Goal: Task Accomplishment & Management: Use online tool/utility

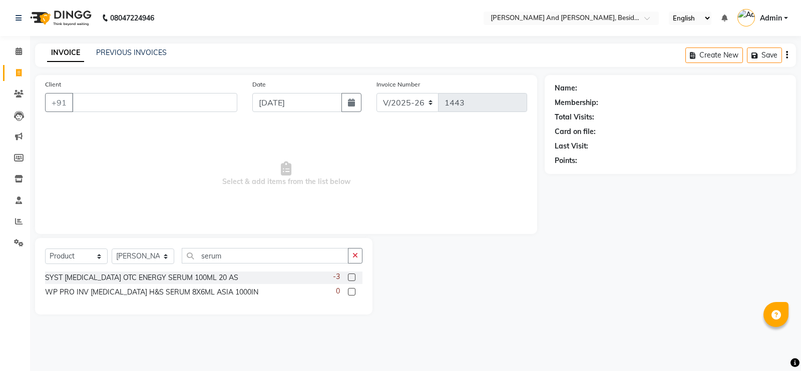
select select "4907"
select select "product"
select select "40717"
click at [88, 260] on select "Select Service Product Membership Package Voucher Prepaid Gift Card" at bounding box center [76, 257] width 63 height 16
select select "service"
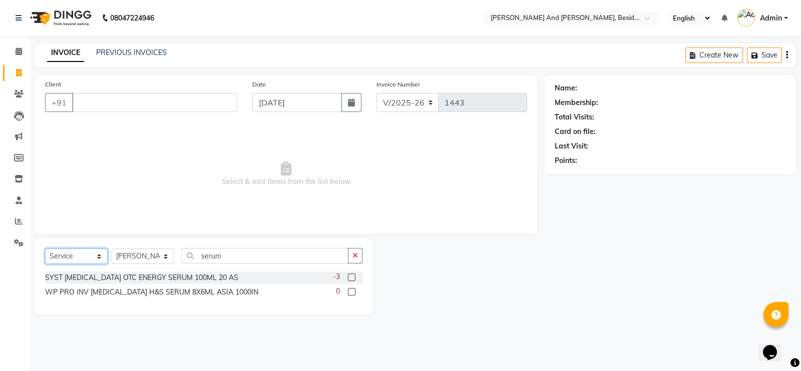
click at [45, 249] on select "Select Service Product Membership Package Voucher Prepaid Gift Card" at bounding box center [76, 257] width 63 height 16
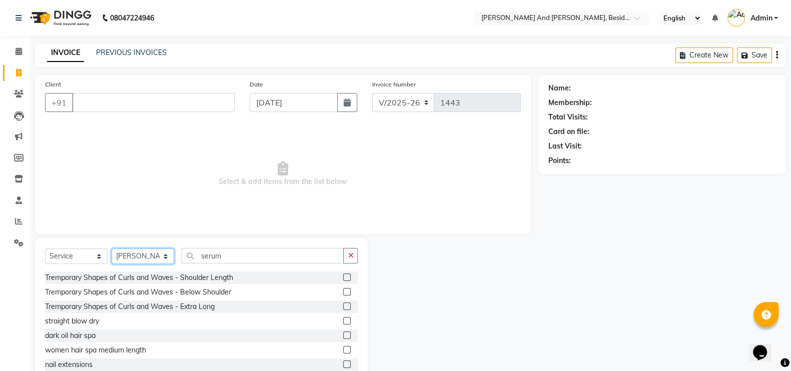
click at [169, 256] on select "Select Stylist [PERSON_NAME] [PERSON_NAME] Sanib [PERSON_NAME] [PERSON_NAME] [P…" at bounding box center [143, 257] width 63 height 16
select select
click at [112, 249] on select "Select Stylist [PERSON_NAME] [PERSON_NAME] Sanib [PERSON_NAME] [PERSON_NAME] [P…" at bounding box center [143, 257] width 63 height 16
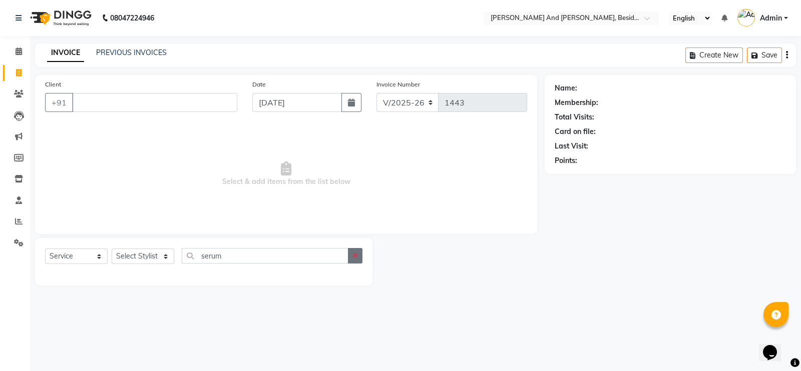
click at [352, 259] on button "button" at bounding box center [355, 256] width 15 height 16
